Goal: Task Accomplishment & Management: Manage account settings

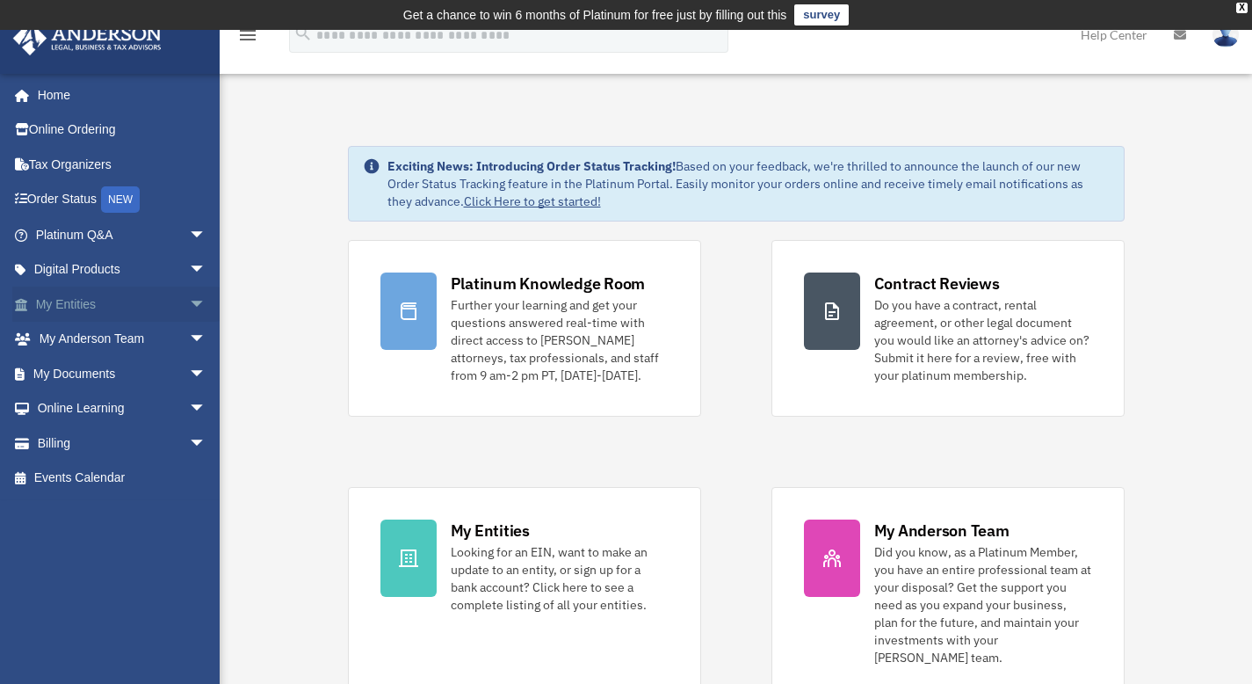
click at [189, 298] on span "arrow_drop_down" at bounding box center [206, 304] width 35 height 36
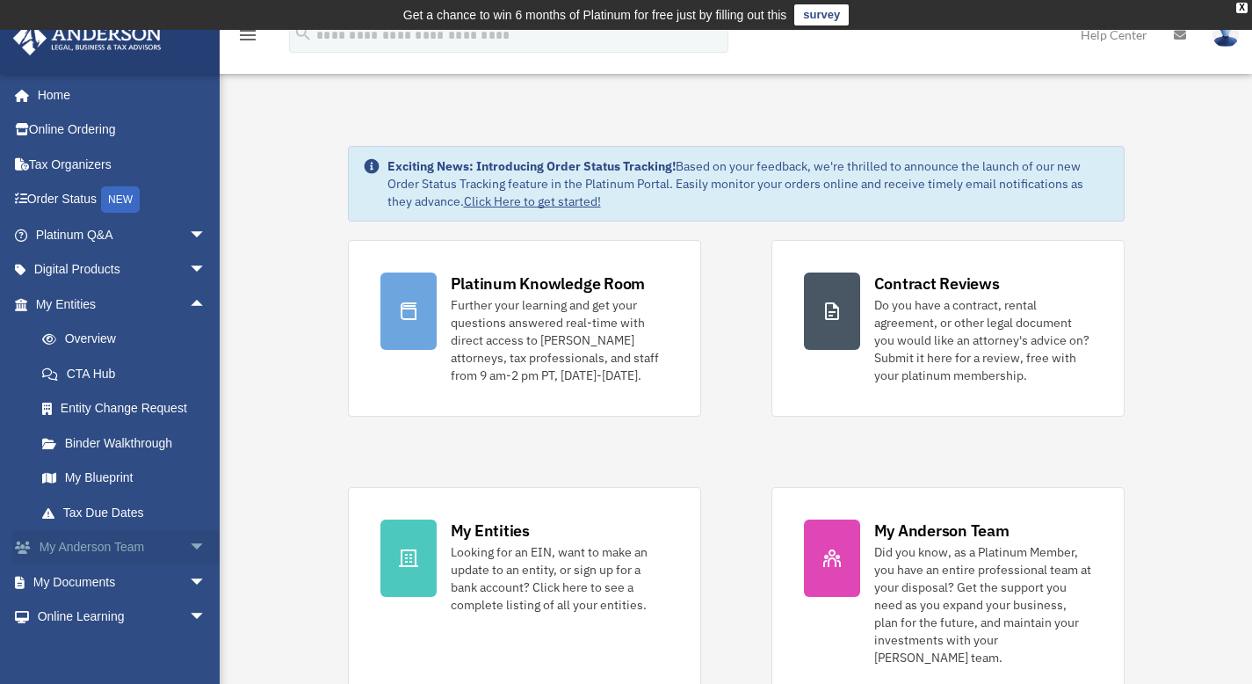
click at [189, 546] on span "arrow_drop_down" at bounding box center [206, 548] width 35 height 36
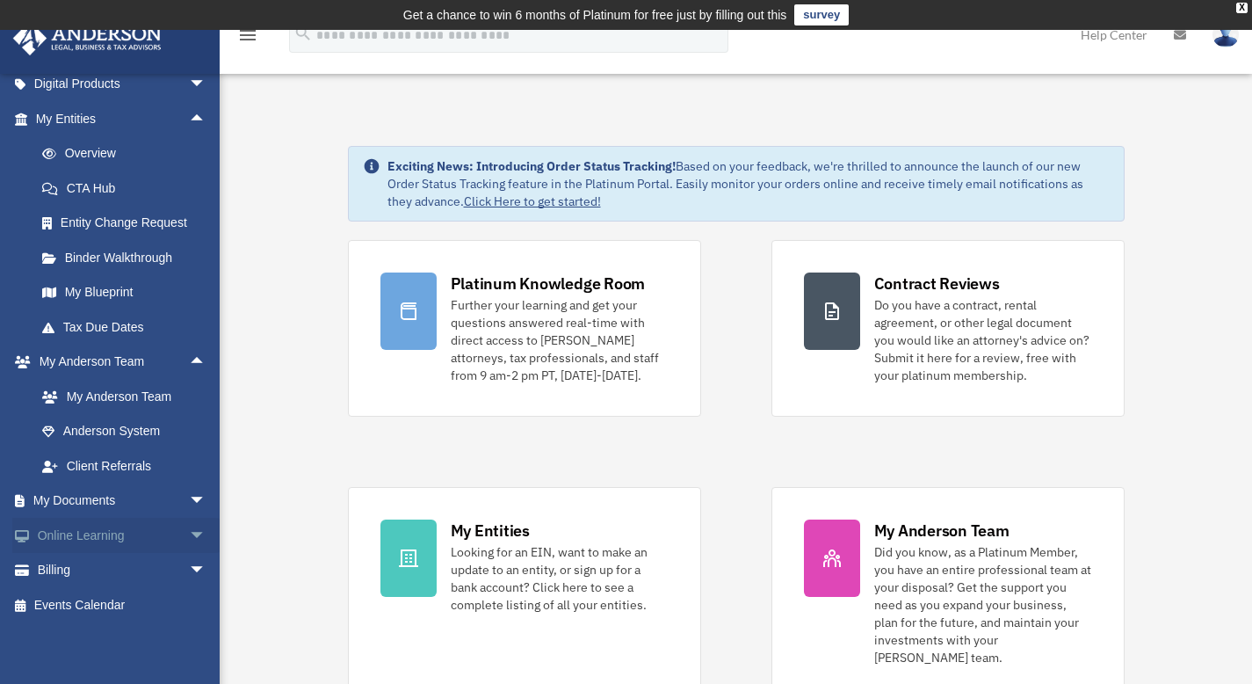
scroll to position [186, 0]
click at [189, 503] on span "arrow_drop_down" at bounding box center [206, 500] width 35 height 36
click at [69, 531] on link "Box" at bounding box center [129, 534] width 208 height 35
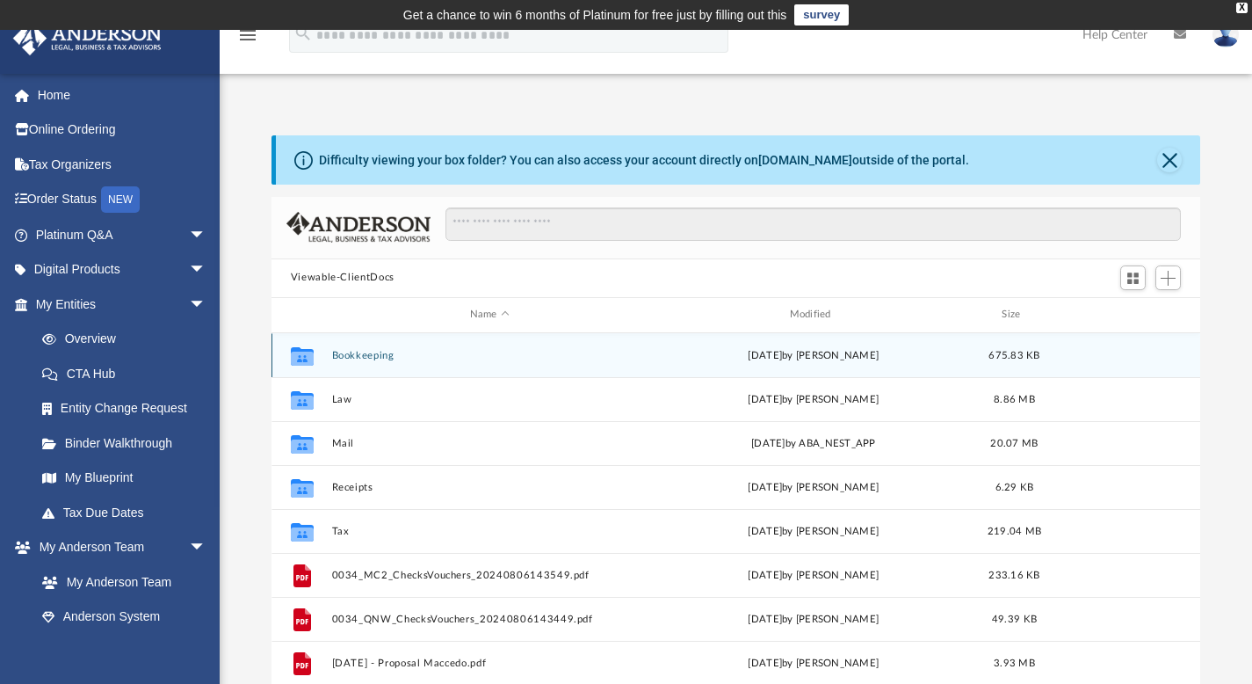
scroll to position [386, 916]
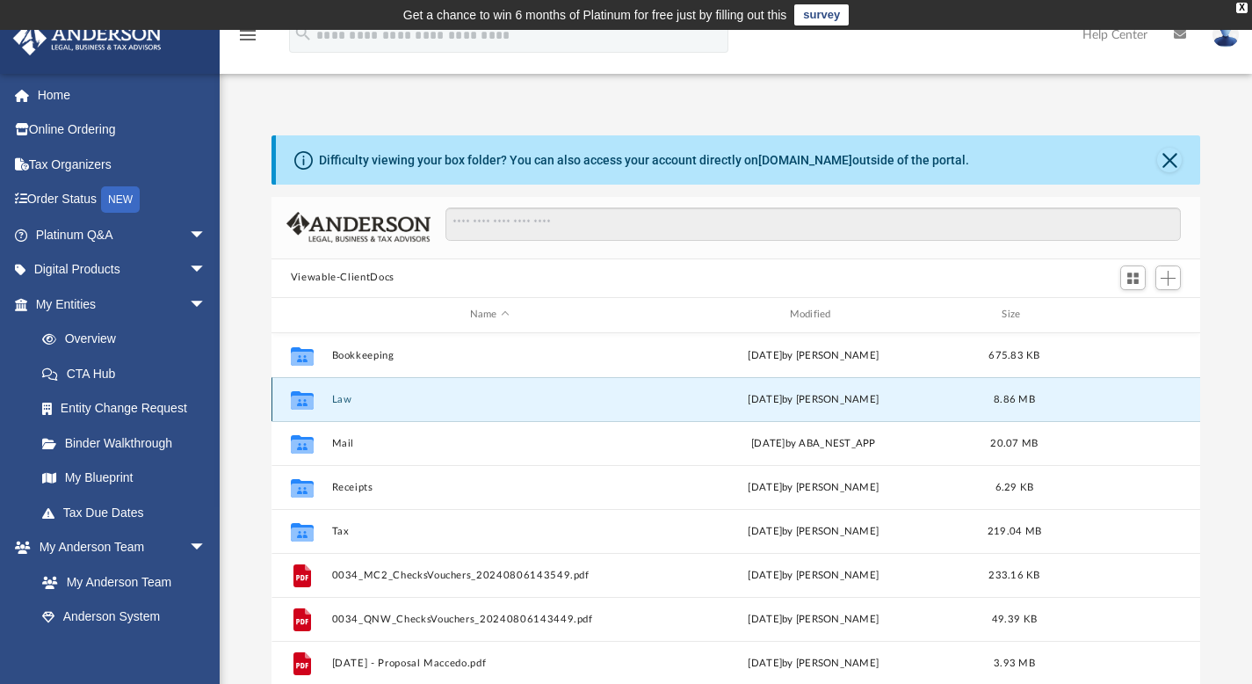
click at [338, 393] on button "Law" at bounding box center [489, 398] width 316 height 11
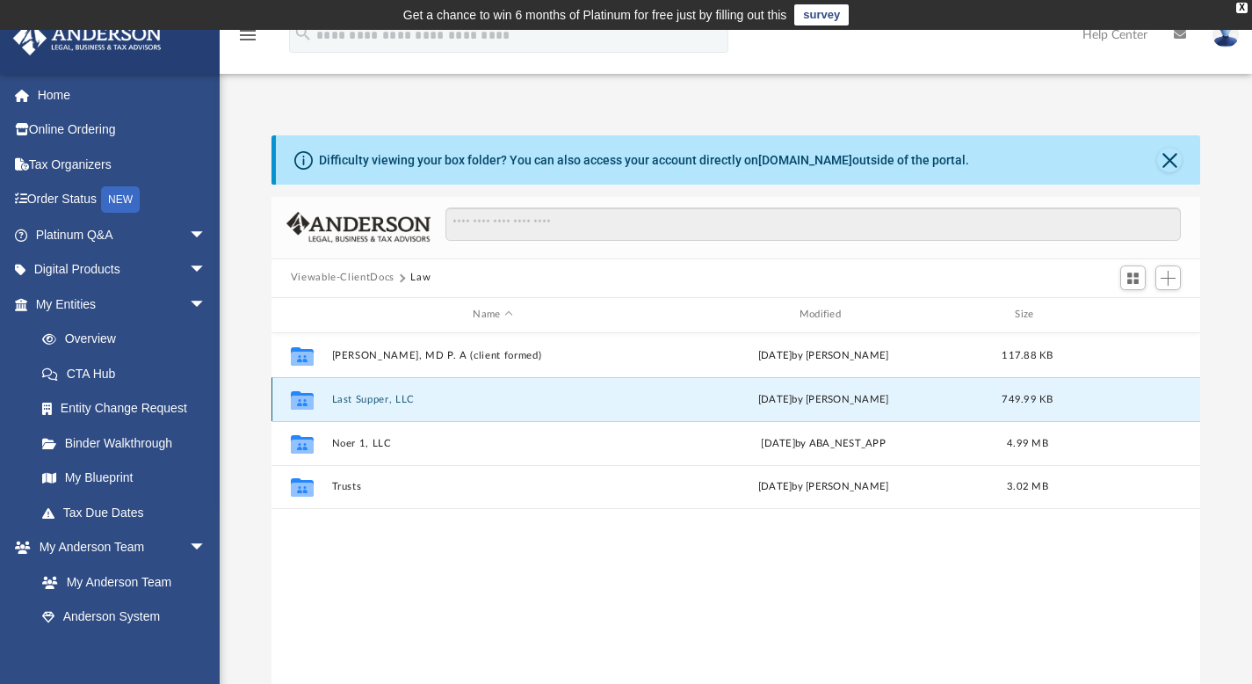
click at [345, 394] on button "Last Supper, LLC" at bounding box center [492, 398] width 323 height 11
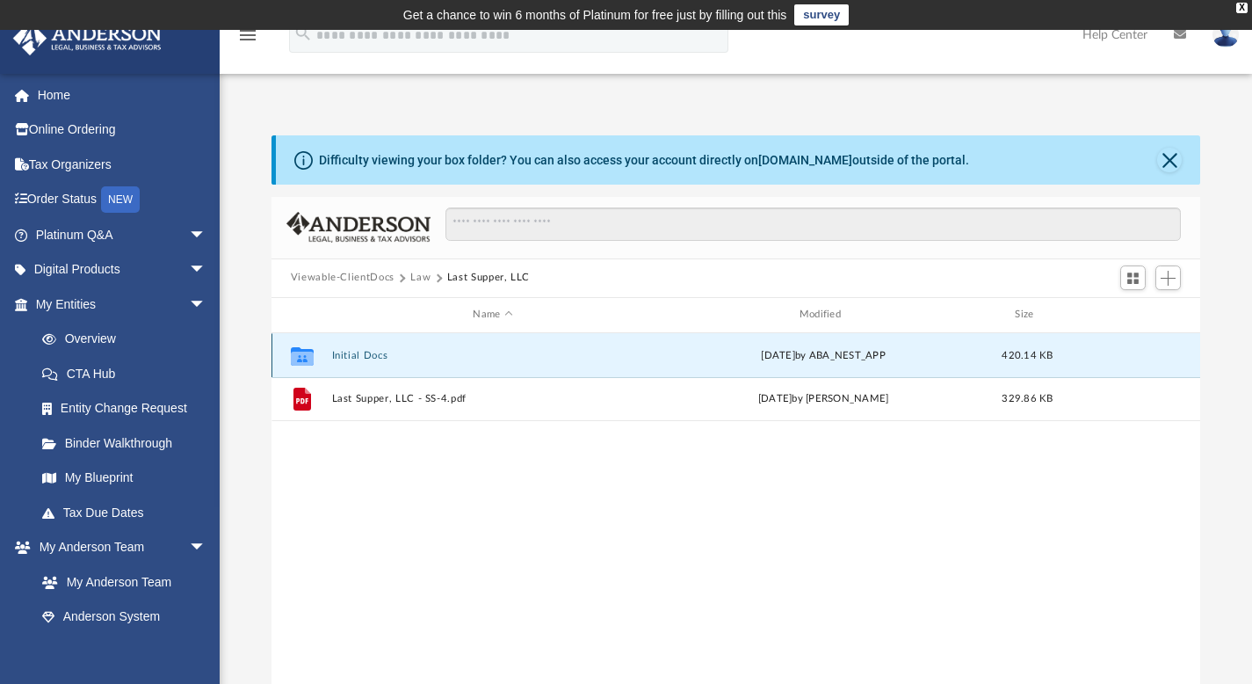
click at [367, 356] on button "Initial Docs" at bounding box center [492, 354] width 323 height 11
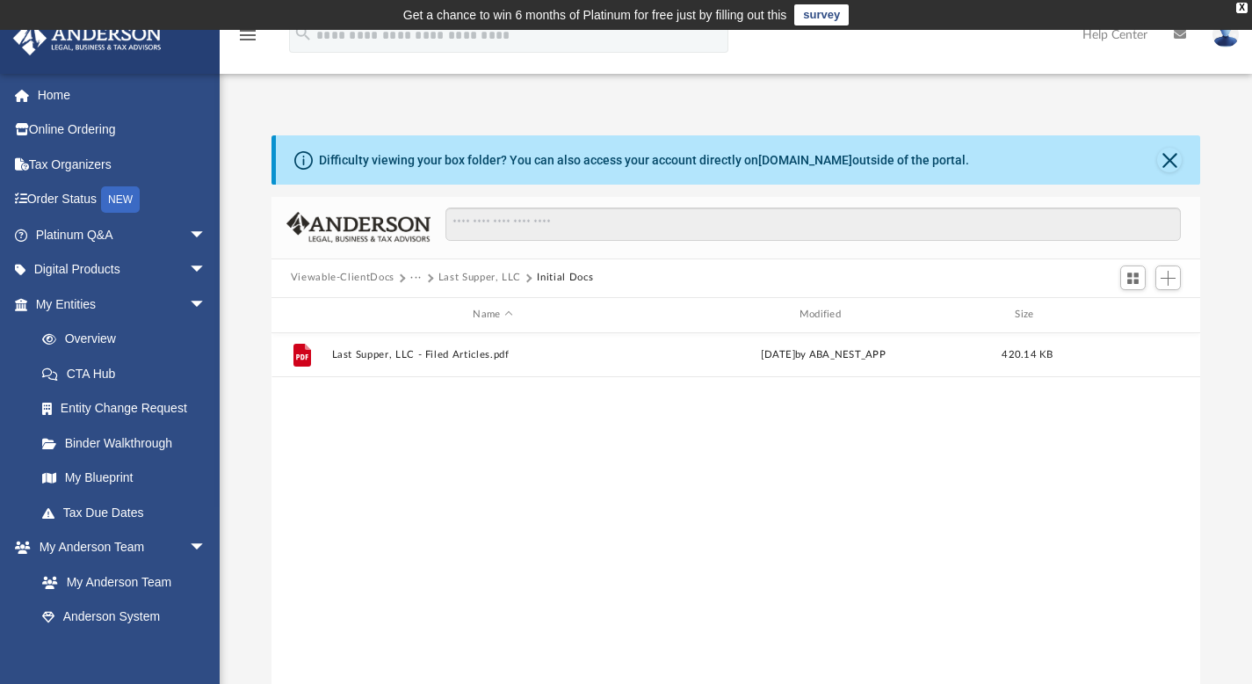
click at [513, 275] on button "Last Supper, LLC" at bounding box center [480, 278] width 83 height 16
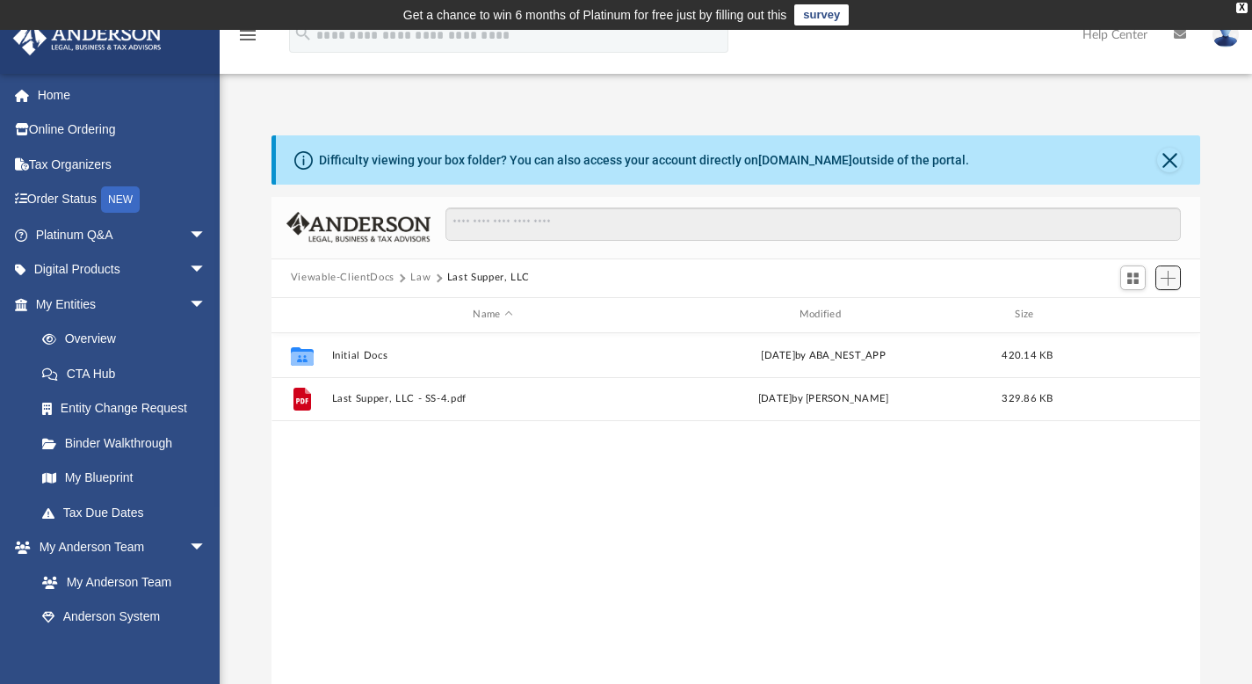
click at [1171, 280] on span "Add" at bounding box center [1168, 278] width 15 height 15
click at [1140, 308] on li "Upload" at bounding box center [1143, 312] width 56 height 18
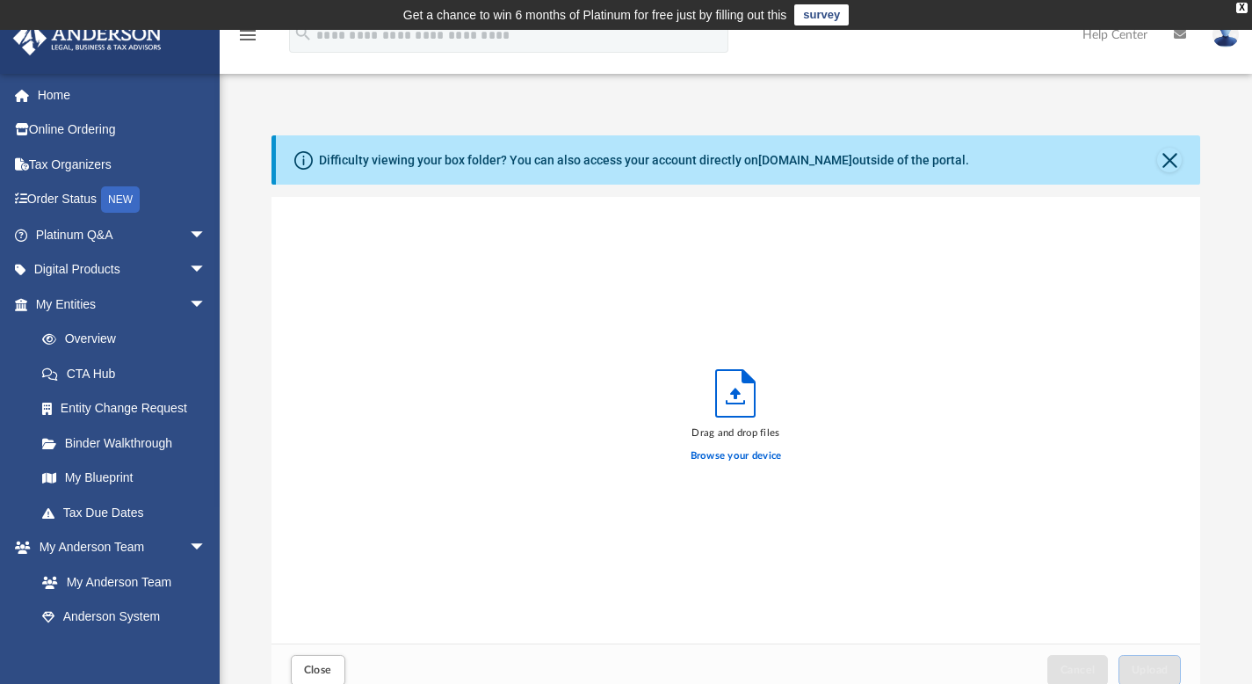
scroll to position [432, 916]
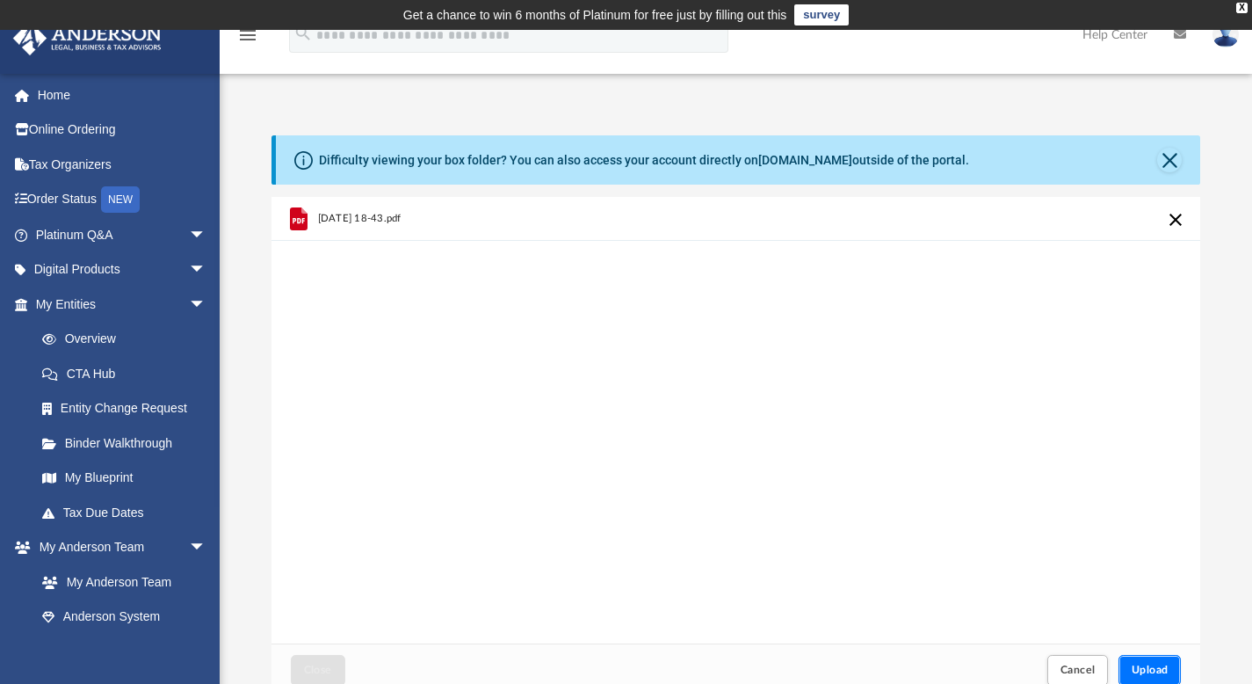
click at [1148, 672] on span "Upload" at bounding box center [1150, 669] width 37 height 11
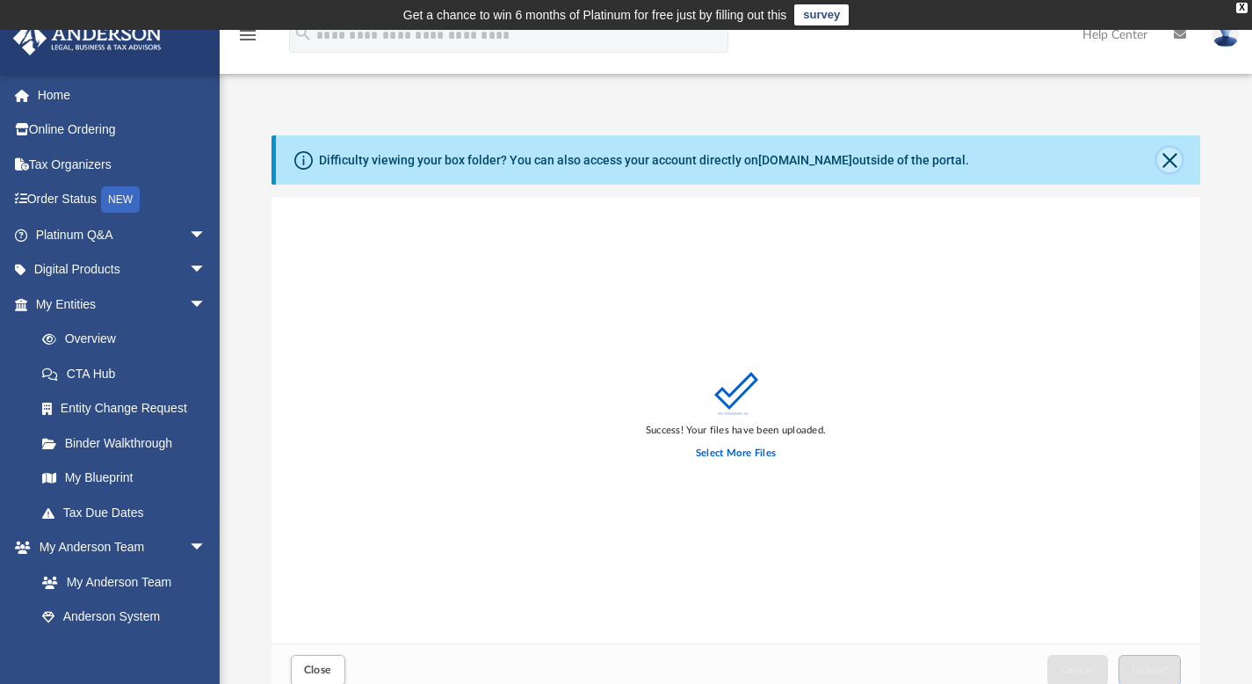
click at [1165, 158] on button "Close" at bounding box center [1169, 160] width 25 height 25
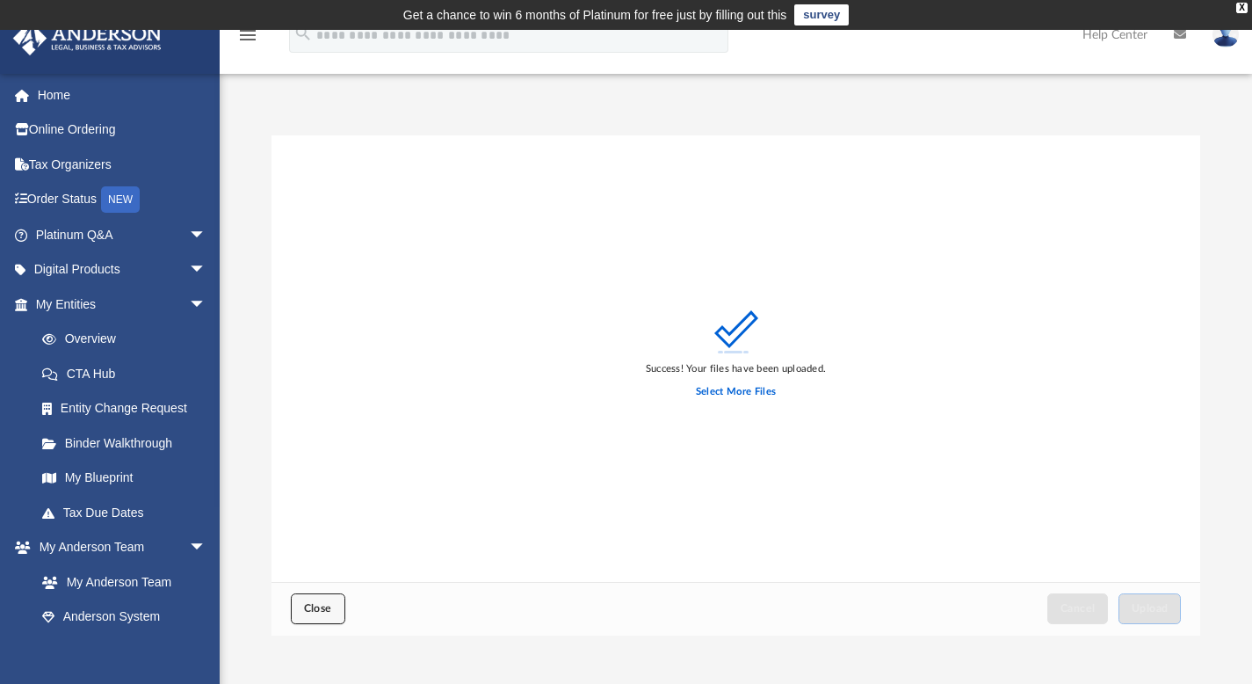
click at [321, 604] on span "Close" at bounding box center [318, 608] width 28 height 11
